Goal: Task Accomplishment & Management: Manage account settings

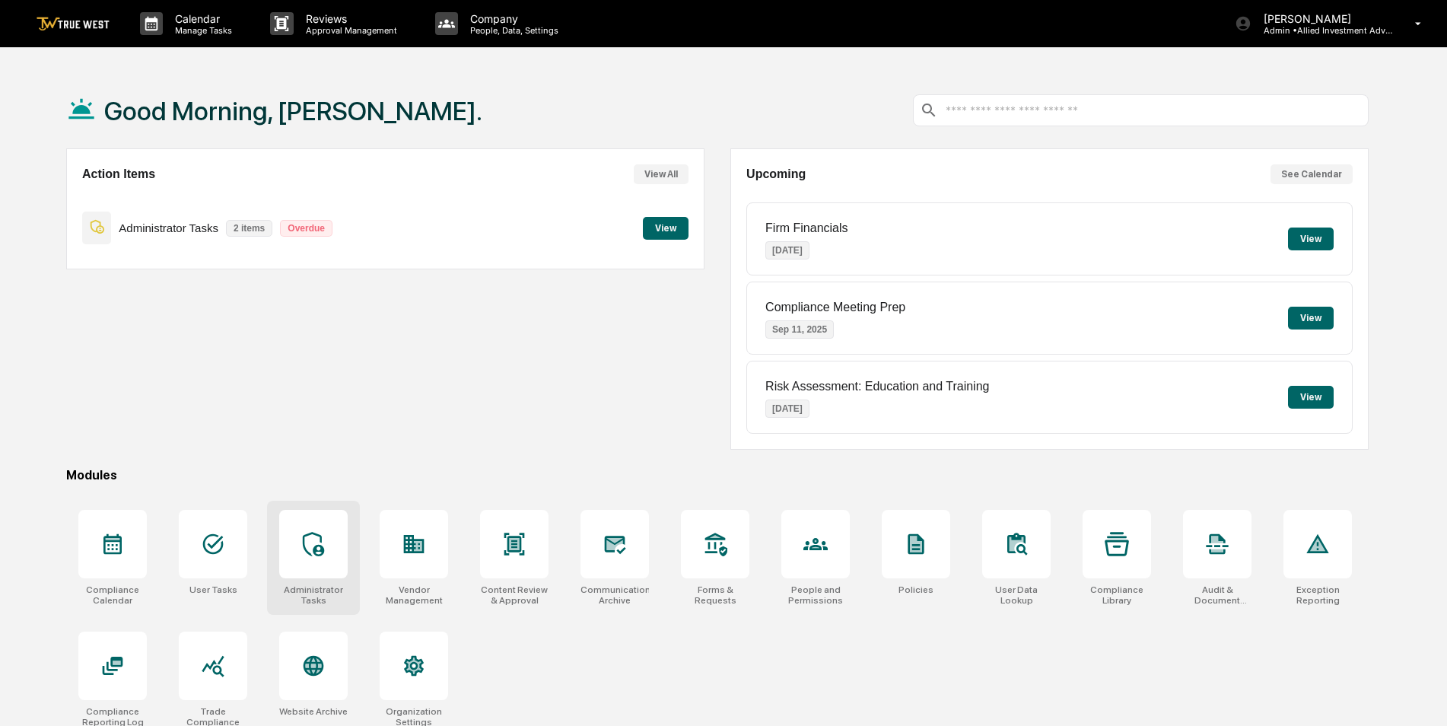
click at [319, 532] on icon at bounding box center [313, 544] width 24 height 24
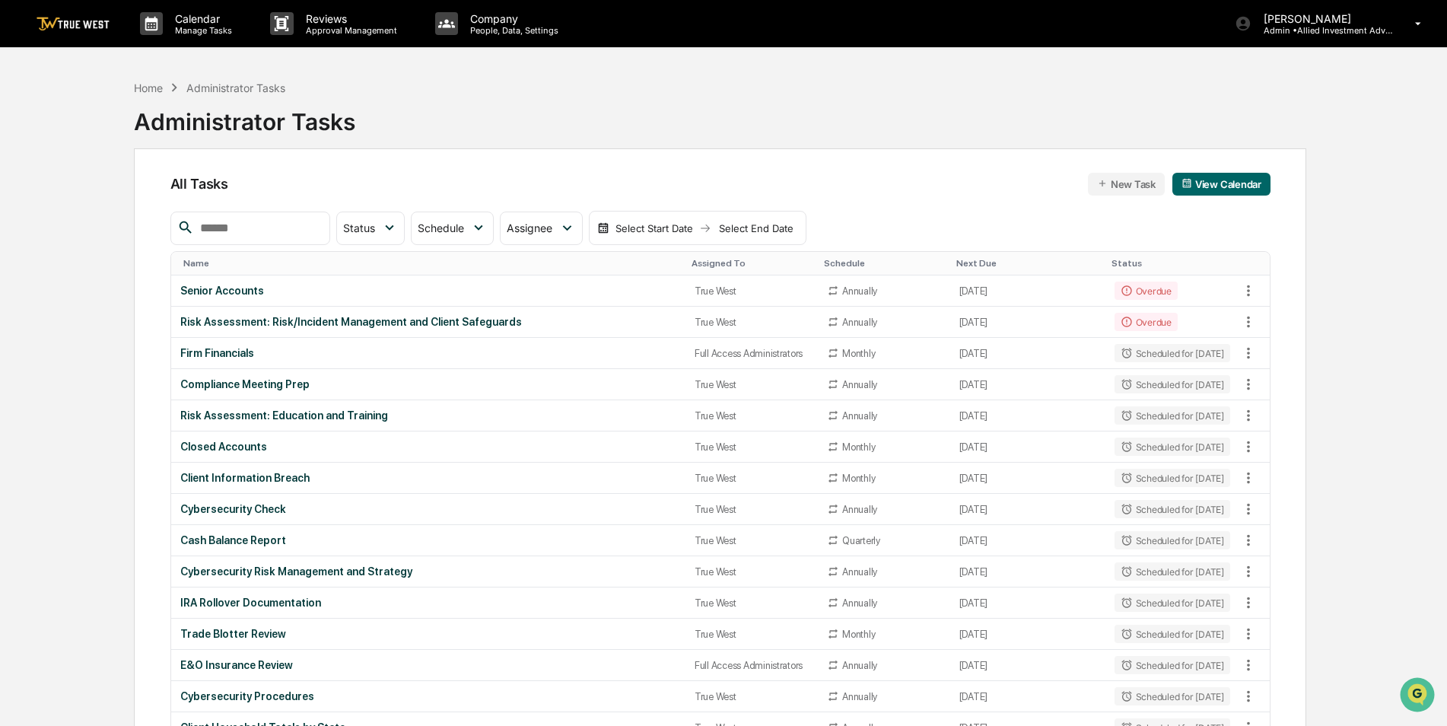
click at [711, 264] on div "Assigned To" at bounding box center [751, 263] width 120 height 11
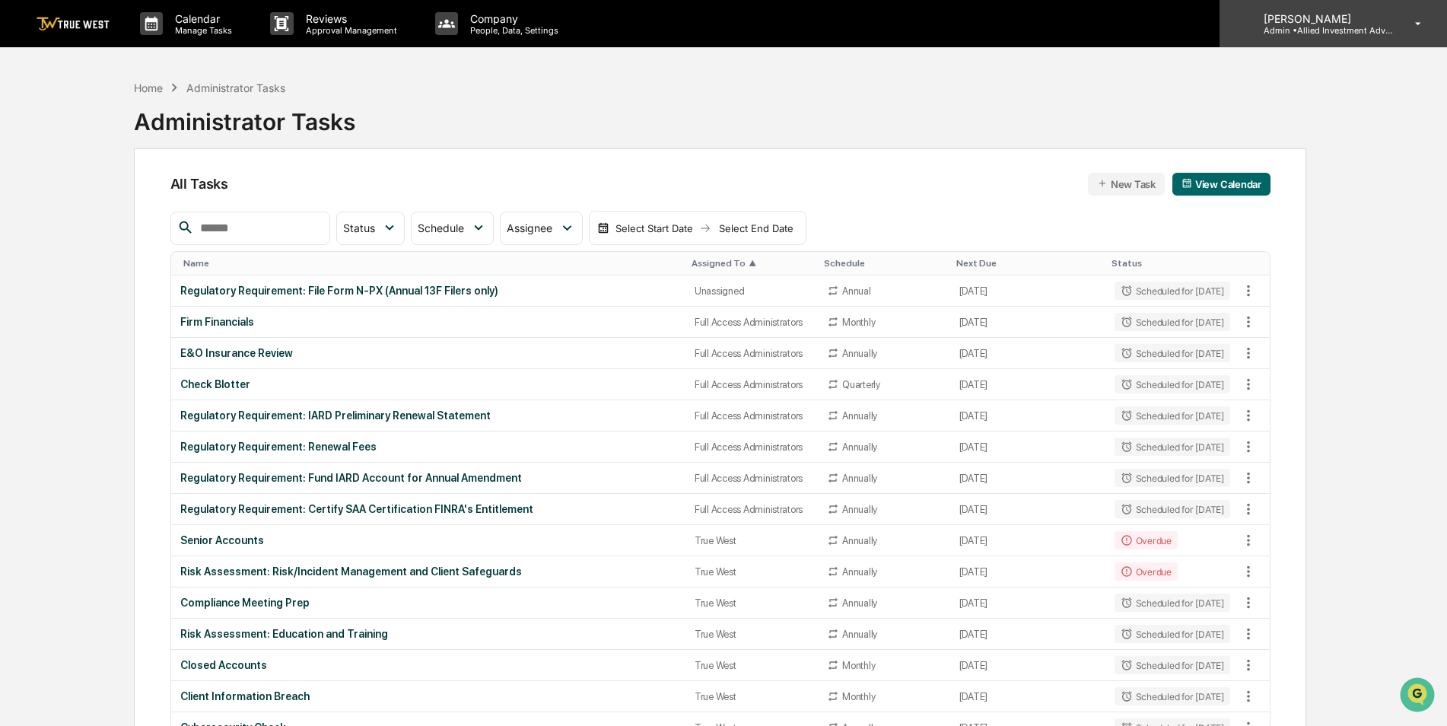
click at [1345, 34] on p "Admin • Allied Investment Advisors" at bounding box center [1321, 30] width 141 height 11
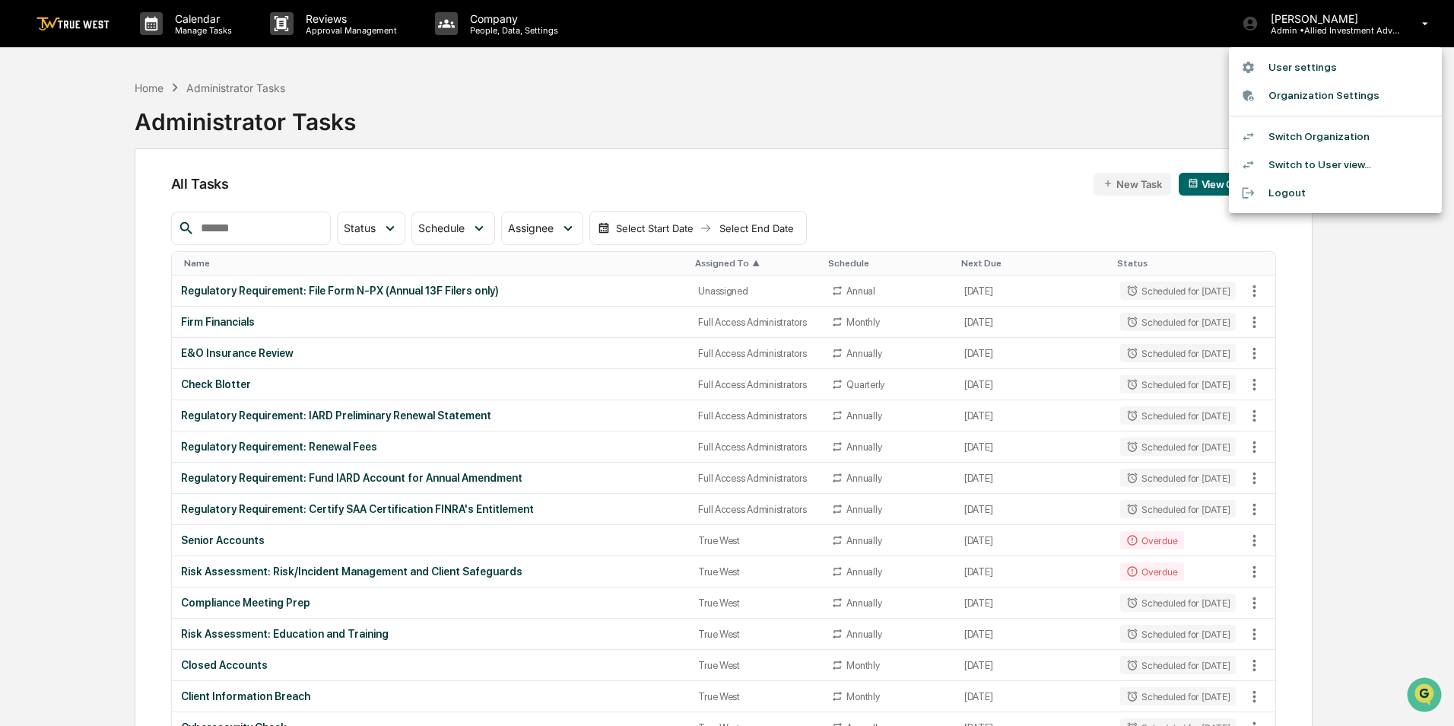
click at [1308, 142] on li "Switch Organization" at bounding box center [1335, 136] width 213 height 28
